Goal: Task Accomplishment & Management: Complete application form

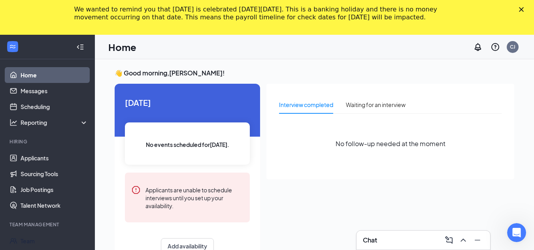
drag, startPoint x: 33, startPoint y: 237, endPoint x: 39, endPoint y: 232, distance: 7.8
click at [33, 237] on link "Team" at bounding box center [55, 241] width 68 height 16
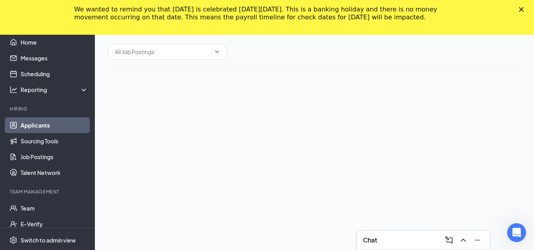
scroll to position [35, 0]
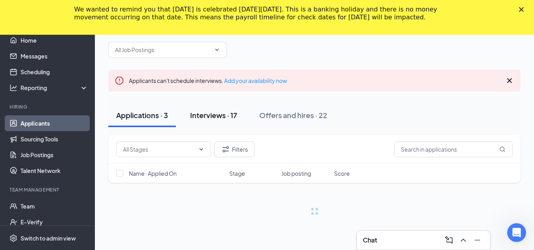
click at [221, 111] on div "Interviews · 17" at bounding box center [213, 115] width 47 height 10
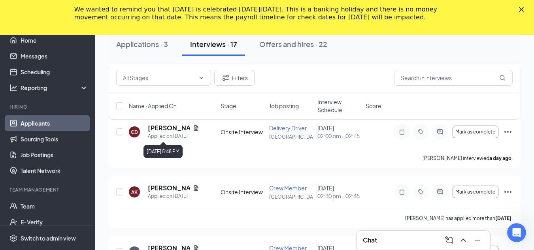
scroll to position [193, 0]
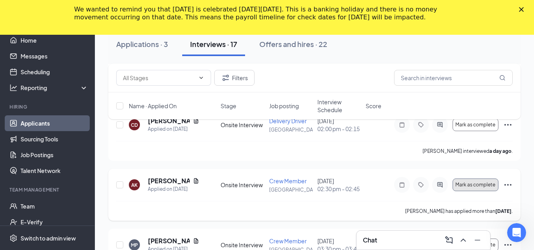
click at [468, 182] on span "Mark as complete" at bounding box center [475, 185] width 40 height 6
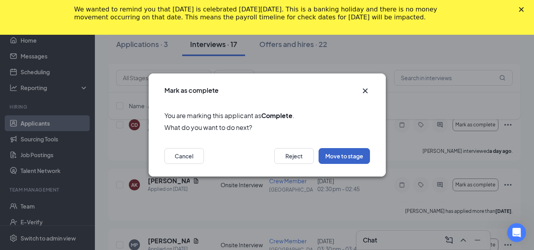
click at [344, 158] on button "Move to stage" at bounding box center [343, 156] width 51 height 16
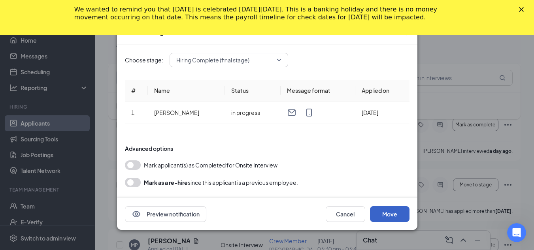
click at [387, 214] on button "Move" at bounding box center [389, 214] width 39 height 16
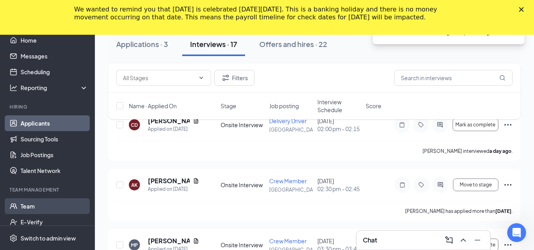
click at [29, 206] on link "Team" at bounding box center [55, 206] width 68 height 16
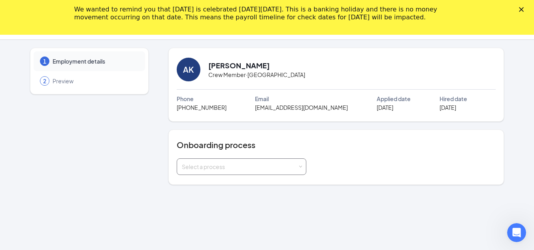
click at [226, 166] on div "Select a process" at bounding box center [240, 167] width 116 height 8
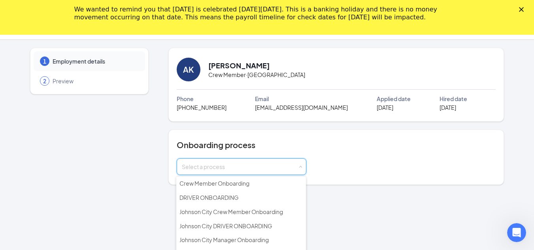
scroll to position [35, 0]
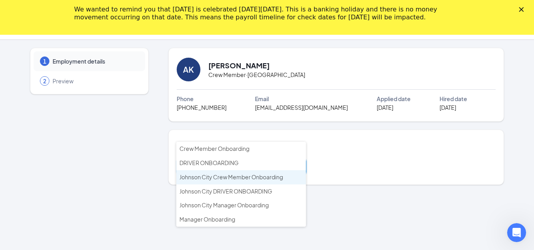
click at [242, 177] on span "Johnson City Crew Member Onboarding" at bounding box center [230, 176] width 103 height 7
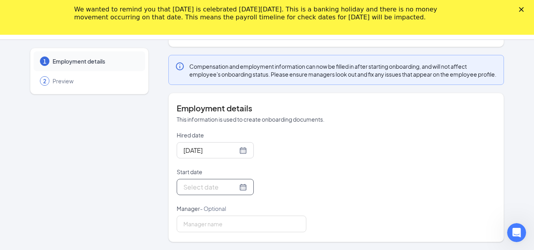
scroll to position [146, 0]
click at [212, 189] on input "Start date" at bounding box center [210, 187] width 54 height 10
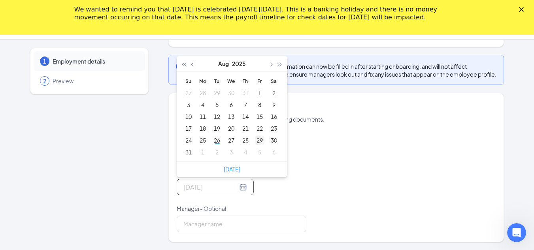
type input "Aug 29, 2025"
click at [259, 138] on div "29" at bounding box center [259, 139] width 9 height 9
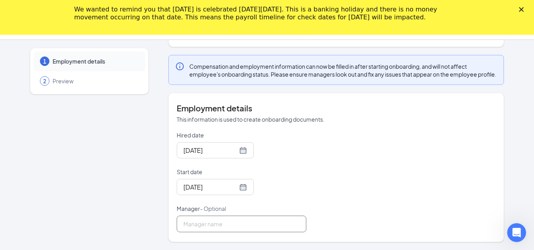
click at [238, 221] on input "Manager - Optional" at bounding box center [242, 224] width 130 height 17
type input "Beth Reece"
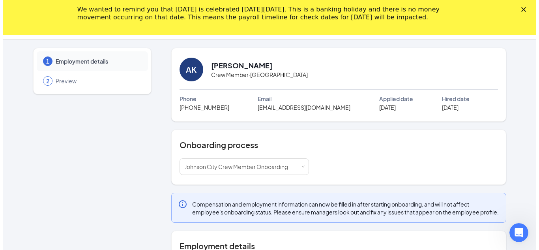
scroll to position [0, 0]
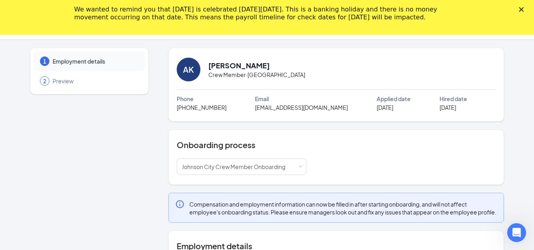
click at [523, 10] on icon "Close" at bounding box center [521, 9] width 5 height 5
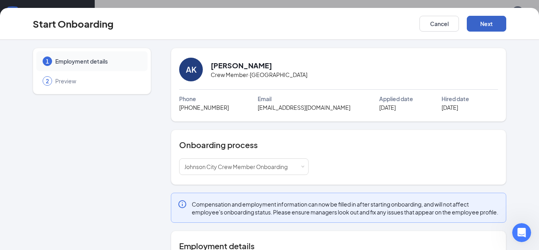
click at [482, 27] on button "Next" at bounding box center [486, 24] width 39 height 16
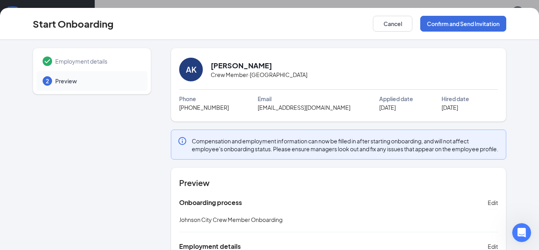
scroll to position [57, 0]
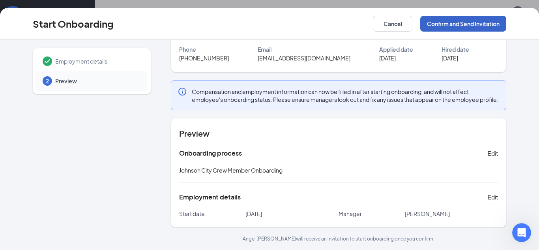
click at [450, 26] on button "Confirm and Send Invitation" at bounding box center [464, 24] width 86 height 16
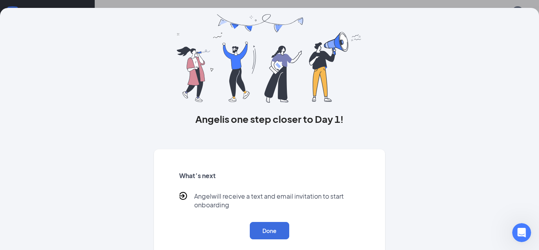
scroll to position [37, 0]
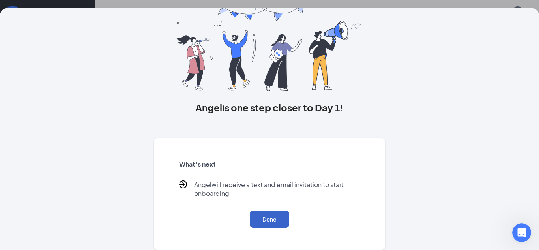
click at [257, 221] on button "Done" at bounding box center [269, 218] width 39 height 17
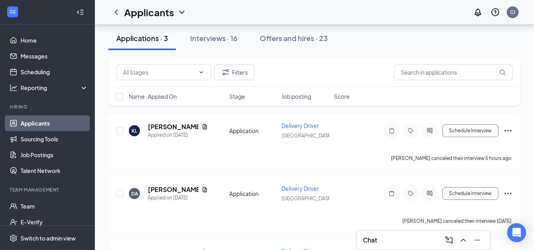
scroll to position [12, 0]
